Goal: Task Accomplishment & Management: Manage account settings

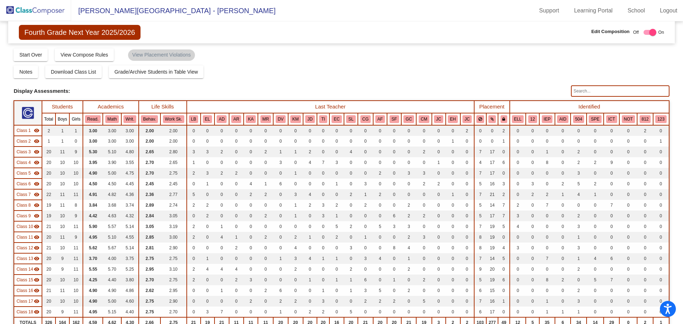
click at [26, 9] on img at bounding box center [35, 10] width 71 height 21
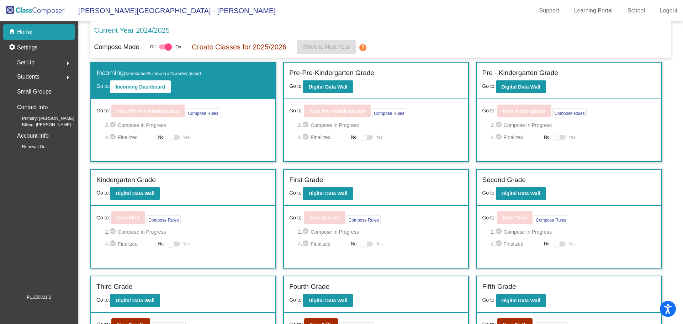
click at [26, 60] on span "Set Up" at bounding box center [25, 63] width 17 height 10
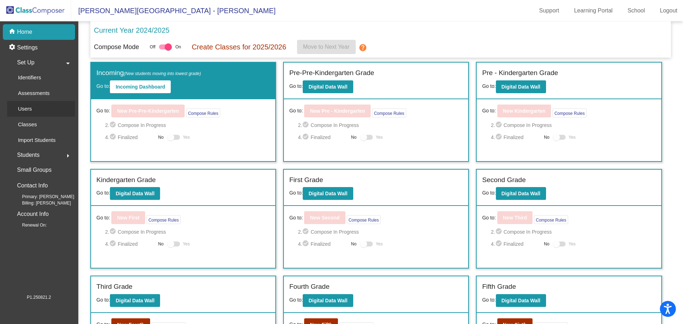
click at [25, 109] on p "Users" at bounding box center [25, 109] width 14 height 9
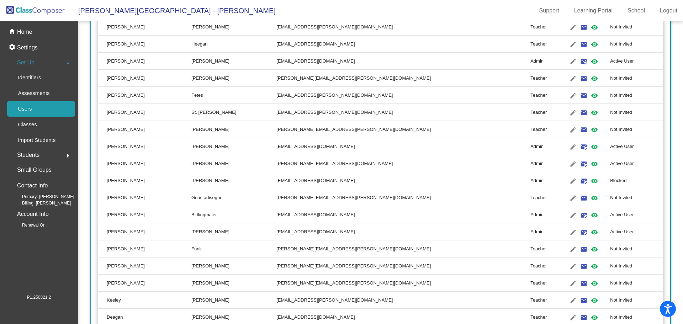
scroll to position [1238, 0]
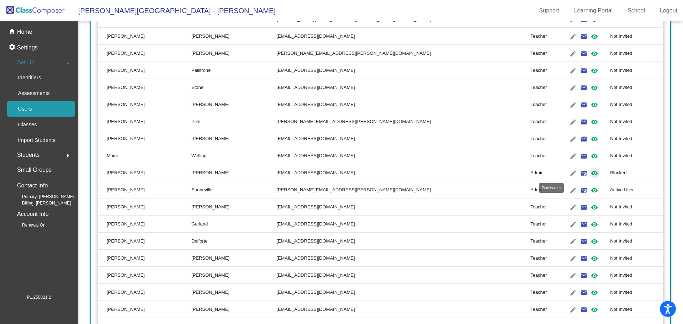
click at [590, 173] on mat-icon "visibility" at bounding box center [594, 173] width 9 height 9
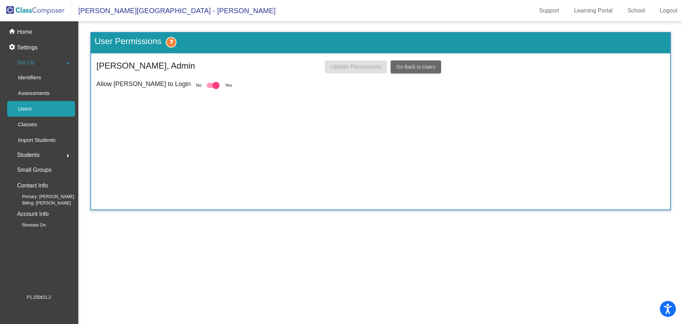
click at [405, 66] on span "Go Back to Users" at bounding box center [415, 67] width 39 height 6
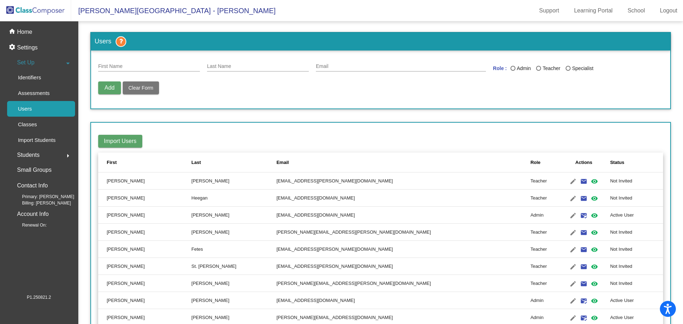
scroll to position [1238, 0]
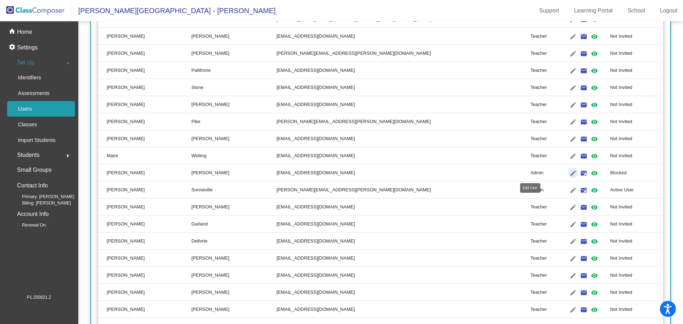
click at [569, 172] on mat-icon "edit" at bounding box center [573, 173] width 9 height 9
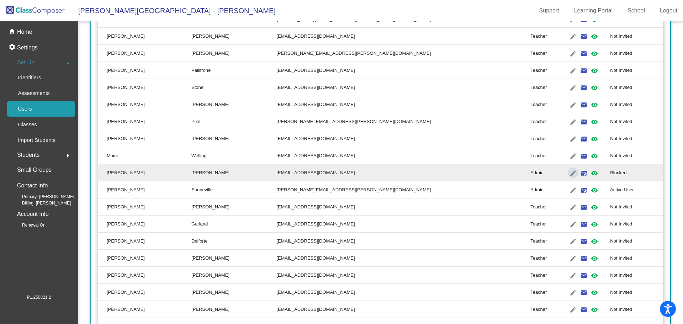
type input "[PERSON_NAME]"
type input "[EMAIL_ADDRESS][DOMAIN_NAME]"
radio input "true"
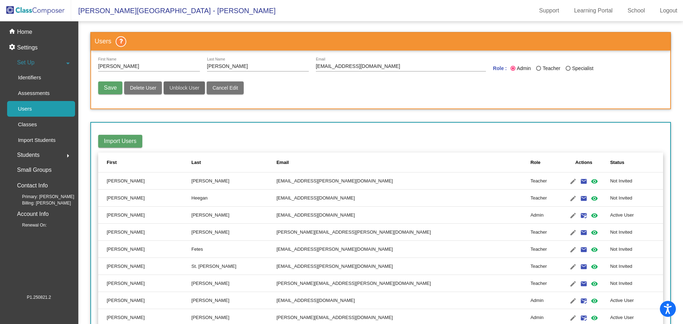
click at [184, 87] on span "Unblock User" at bounding box center [184, 88] width 30 height 6
radio input "false"
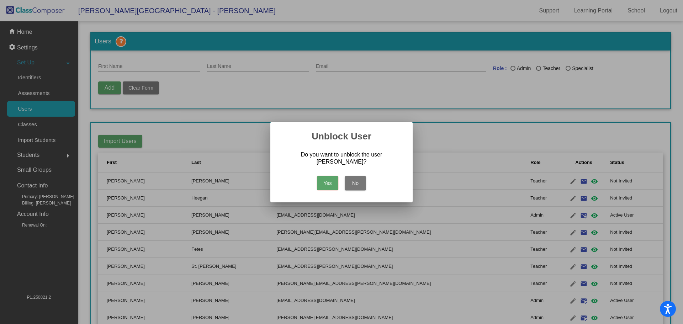
click at [327, 183] on button "Yes" at bounding box center [327, 183] width 21 height 14
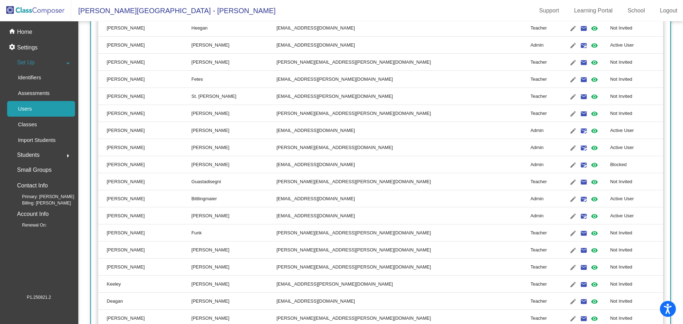
scroll to position [173, 0]
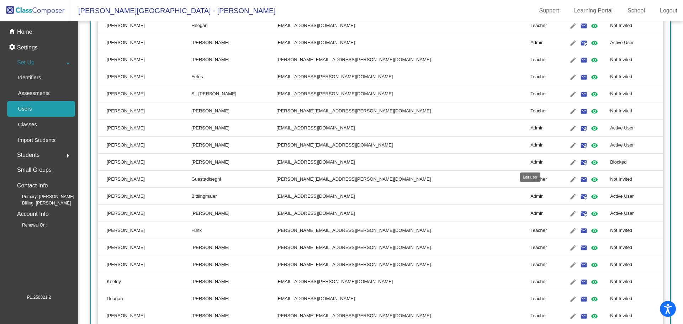
click at [569, 161] on mat-icon "edit" at bounding box center [573, 162] width 9 height 9
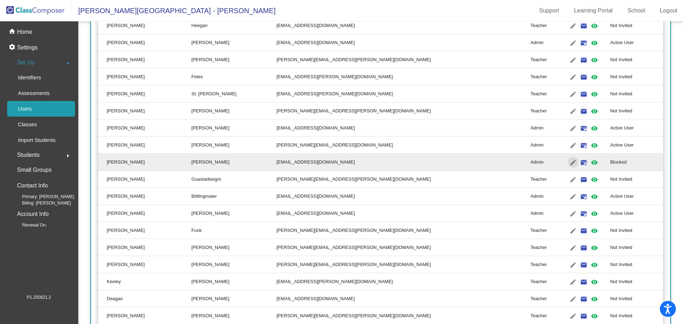
type input "[PERSON_NAME]"
type input "[EMAIL_ADDRESS][DOMAIN_NAME]"
radio input "true"
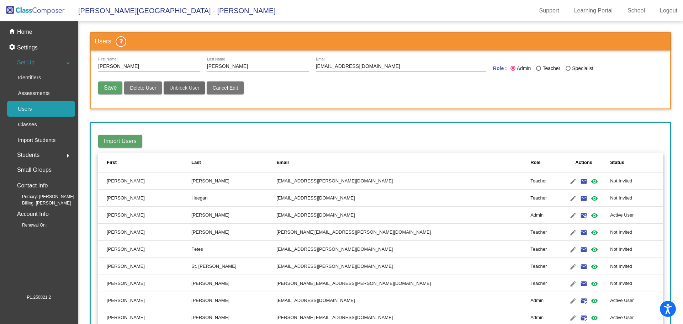
click at [176, 86] on span "Unblock User" at bounding box center [184, 88] width 30 height 6
radio input "false"
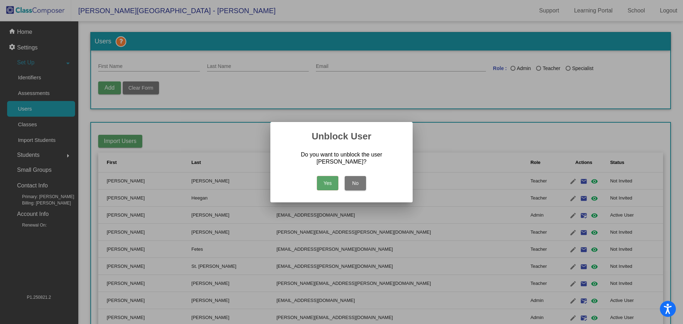
drag, startPoint x: 325, startPoint y: 180, endPoint x: 477, endPoint y: 190, distance: 151.6
click at [325, 181] on button "Yes" at bounding box center [327, 183] width 21 height 14
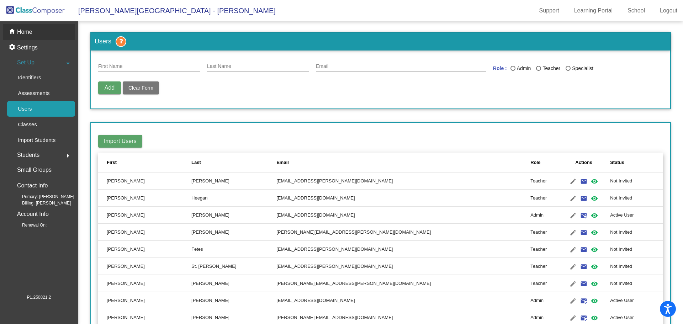
click at [29, 30] on p "Home" at bounding box center [24, 32] width 15 height 9
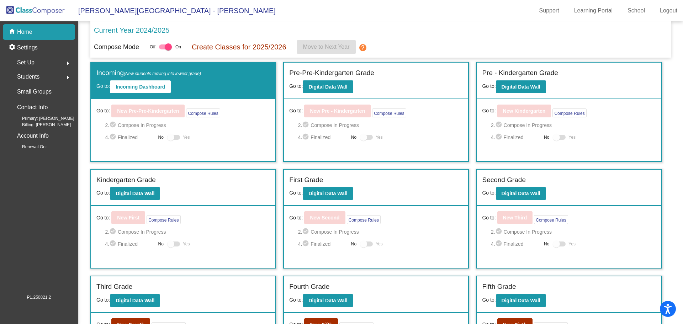
click at [25, 59] on span "Set Up" at bounding box center [25, 63] width 17 height 10
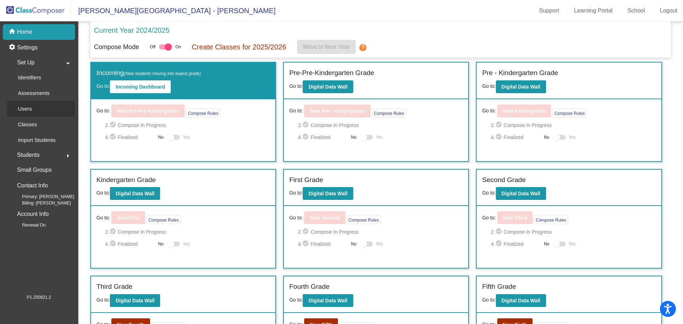
click at [31, 108] on p "Users" at bounding box center [25, 109] width 14 height 9
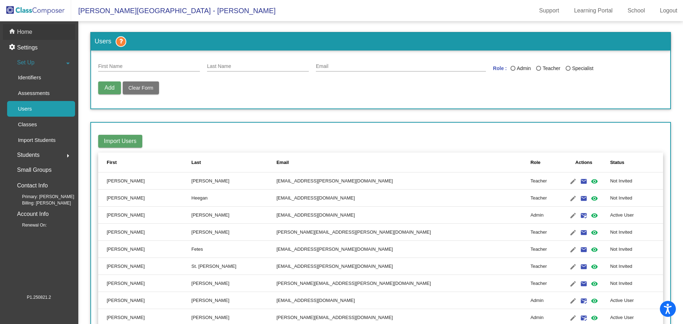
drag, startPoint x: 17, startPoint y: 32, endPoint x: 338, endPoint y: 19, distance: 321.3
click at [18, 32] on p "Home" at bounding box center [24, 32] width 15 height 9
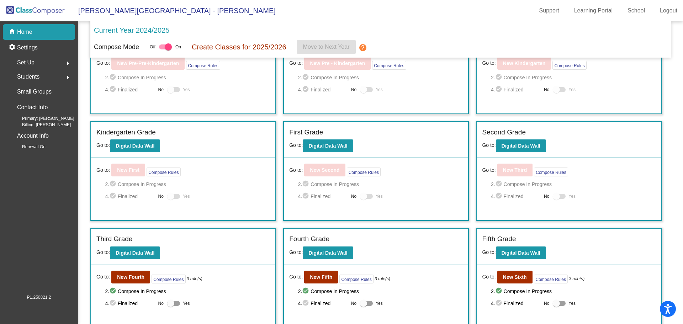
scroll to position [96, 0]
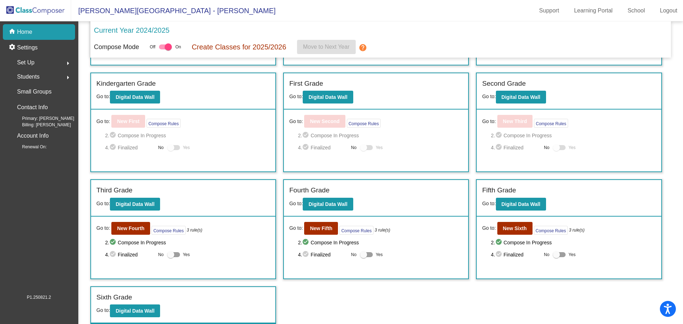
click at [33, 64] on span "Set Up" at bounding box center [25, 63] width 17 height 10
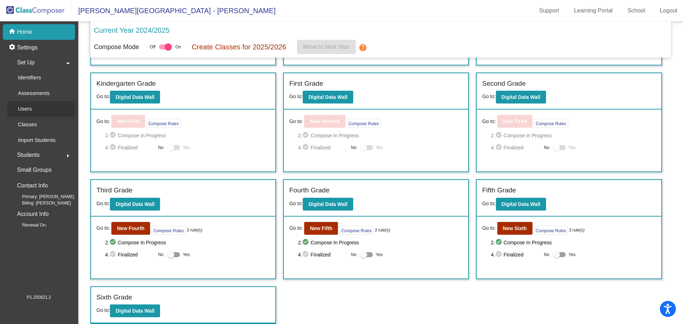
click at [35, 110] on div "Users" at bounding box center [22, 109] width 31 height 16
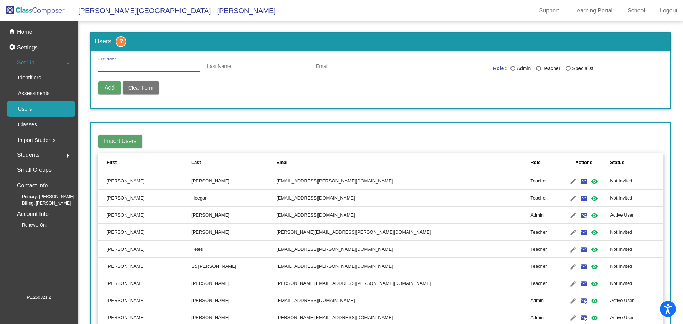
click at [156, 65] on input "First Name" at bounding box center [149, 67] width 102 height 6
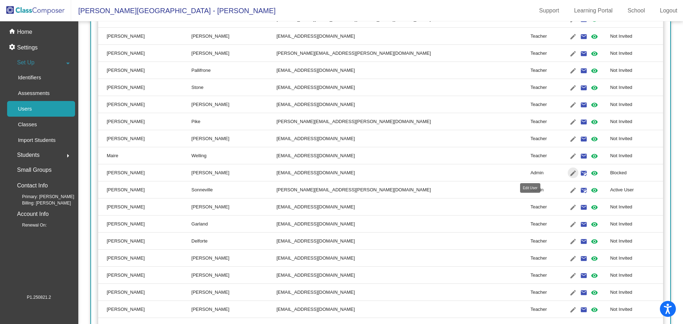
drag, startPoint x: 531, startPoint y: 171, endPoint x: 527, endPoint y: 181, distance: 10.7
click at [569, 171] on mat-icon "edit" at bounding box center [573, 173] width 9 height 9
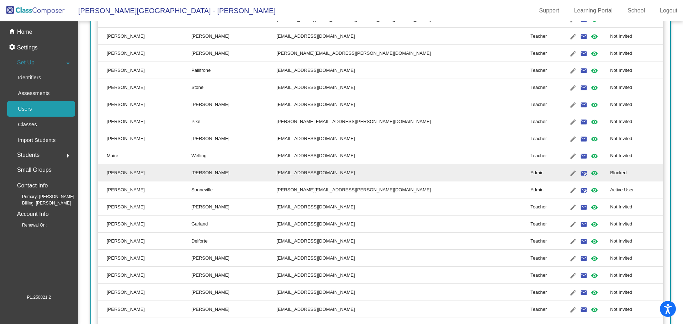
type input "[PERSON_NAME]"
type input "[EMAIL_ADDRESS][DOMAIN_NAME]"
radio input "true"
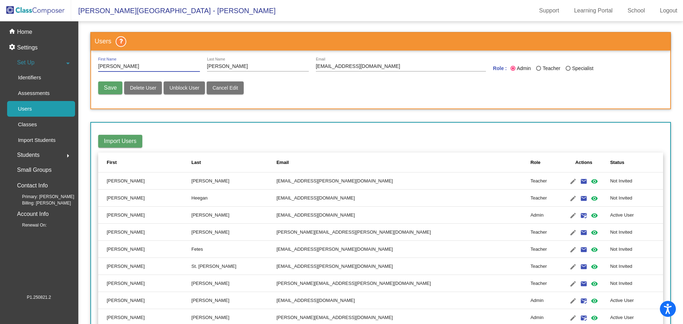
click at [180, 87] on span "Unblock User" at bounding box center [184, 88] width 30 height 6
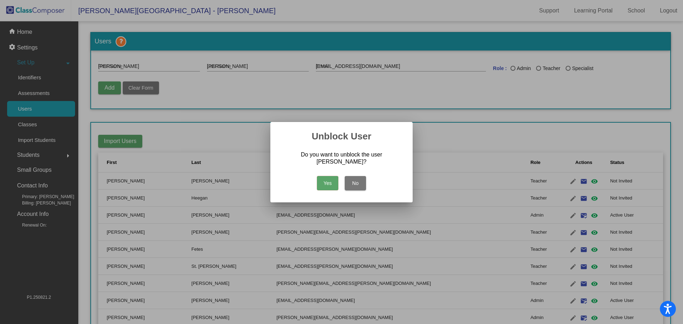
radio input "false"
click at [323, 183] on button "Yes" at bounding box center [327, 183] width 21 height 14
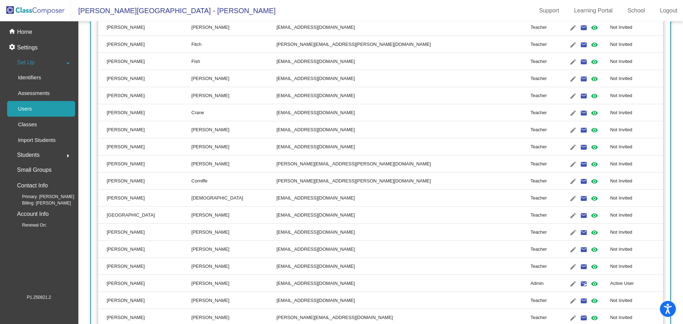
scroll to position [773, 0]
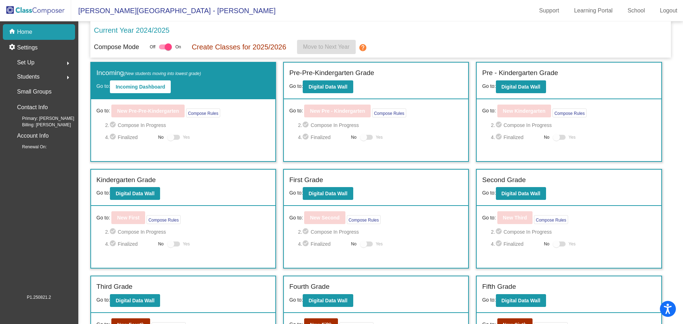
click at [36, 61] on div "Set Up arrow_right" at bounding box center [41, 63] width 68 height 14
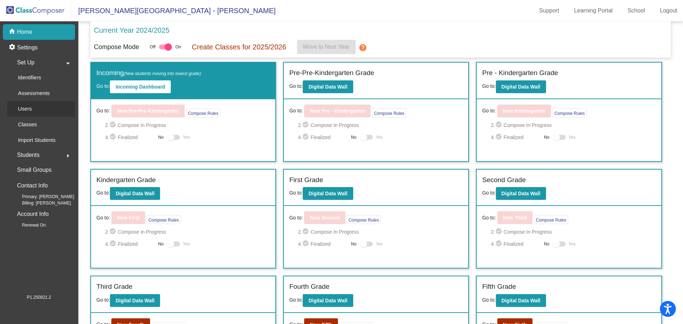
click at [38, 108] on link "Users" at bounding box center [41, 109] width 68 height 16
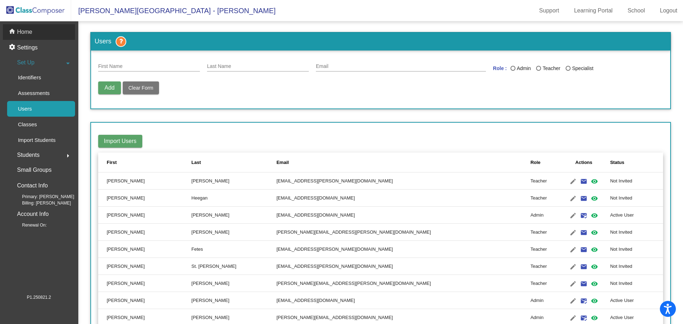
click at [38, 30] on div "home Home" at bounding box center [39, 32] width 72 height 16
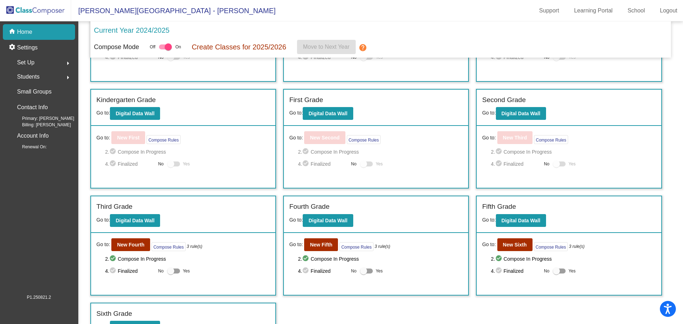
scroll to position [96, 0]
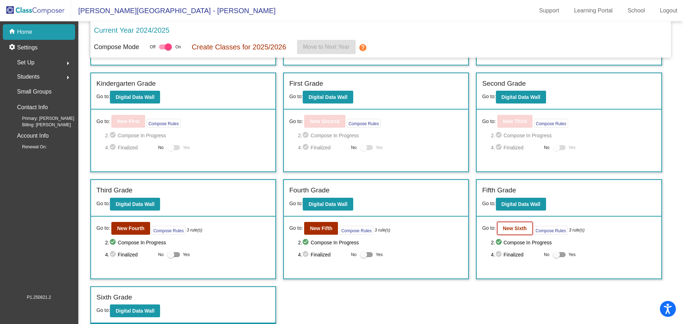
click at [502, 232] on button "New Sixth" at bounding box center [515, 228] width 35 height 13
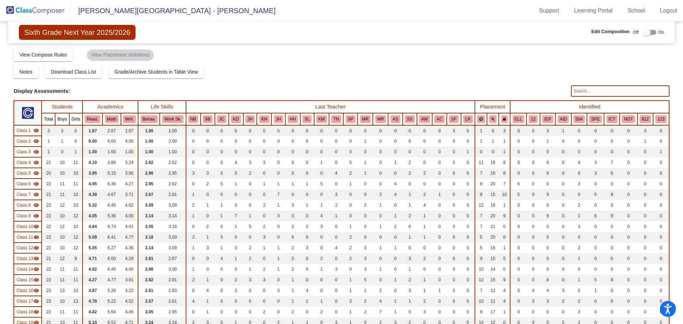
click at [598, 91] on input "text" at bounding box center [620, 90] width 98 height 11
type input "harmon"
drag, startPoint x: 589, startPoint y: 90, endPoint x: 554, endPoint y: 93, distance: 35.7
click at [554, 93] on div "Display Scores for Years: 2023 - 2024 2024 - 2025 Display Assessments: harmon" at bounding box center [342, 90] width 656 height 11
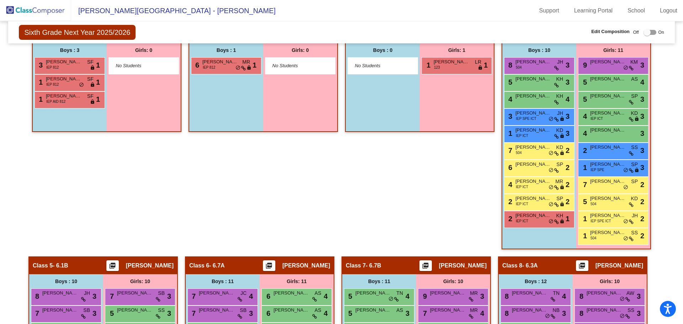
scroll to position [328, 0]
